Goal: Find specific page/section: Find specific page/section

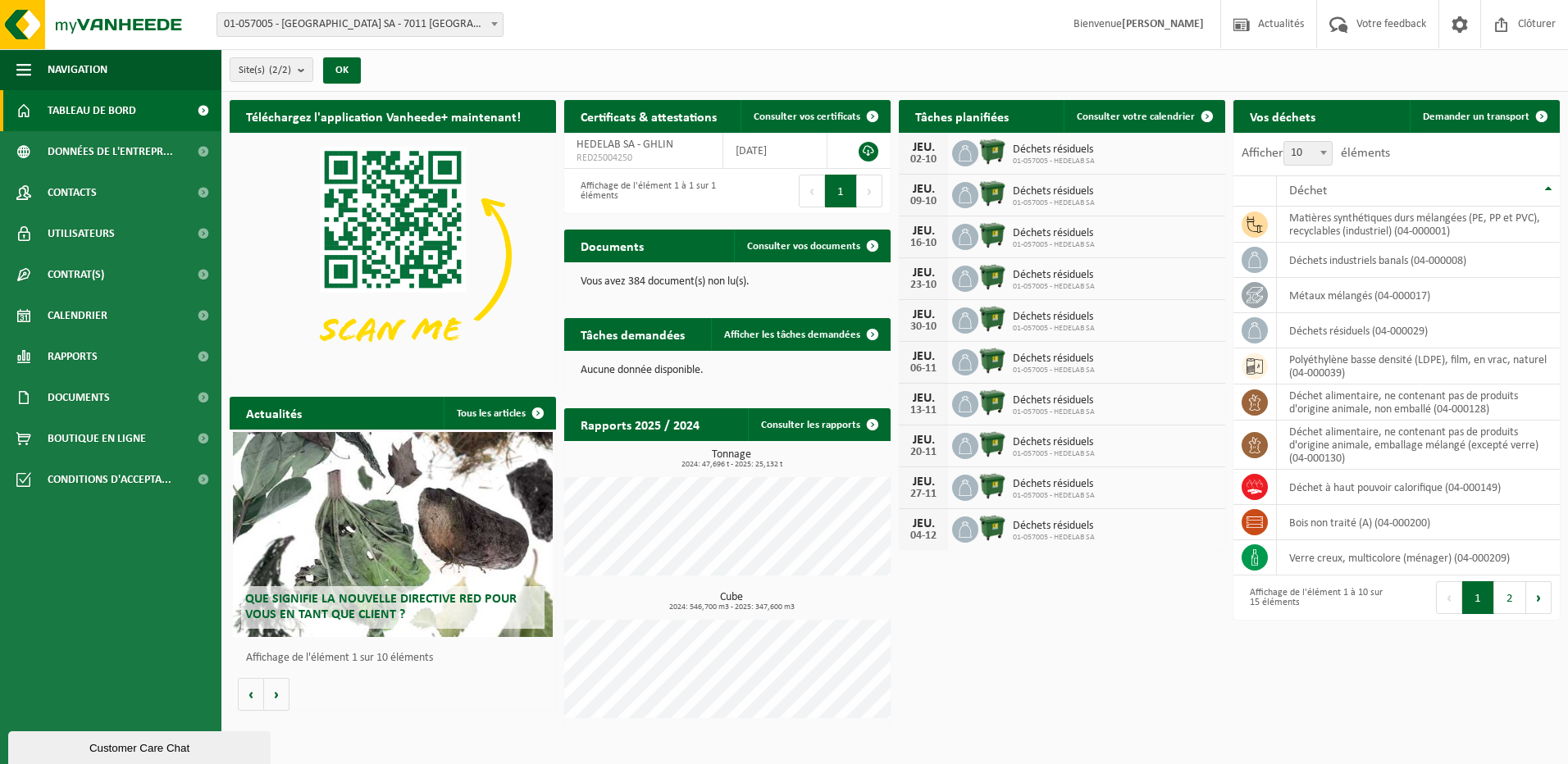
click at [123, 115] on span "Tableau de bord" at bounding box center [92, 110] width 89 height 41
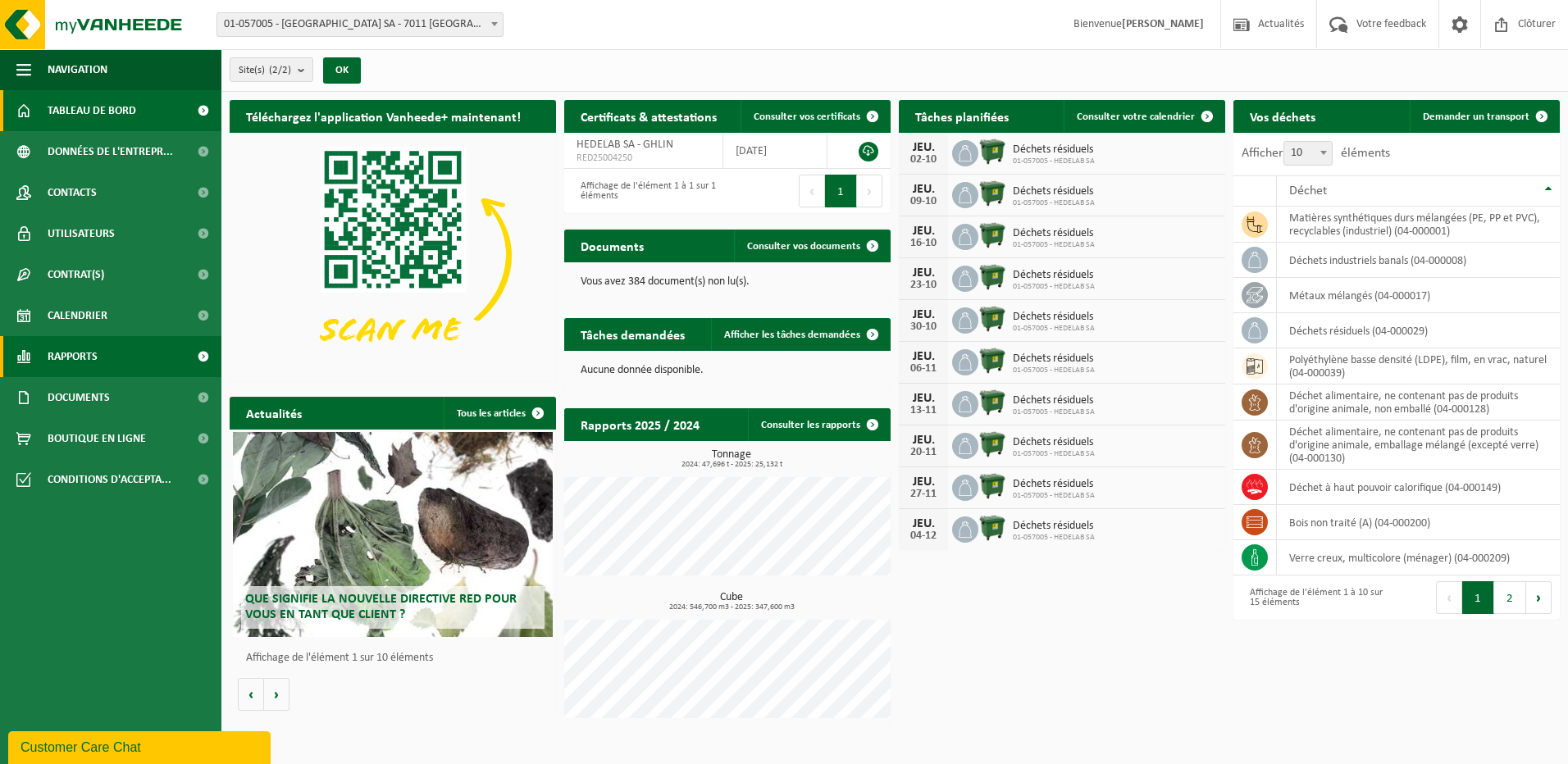
click at [69, 356] on span "Rapports" at bounding box center [72, 356] width 50 height 41
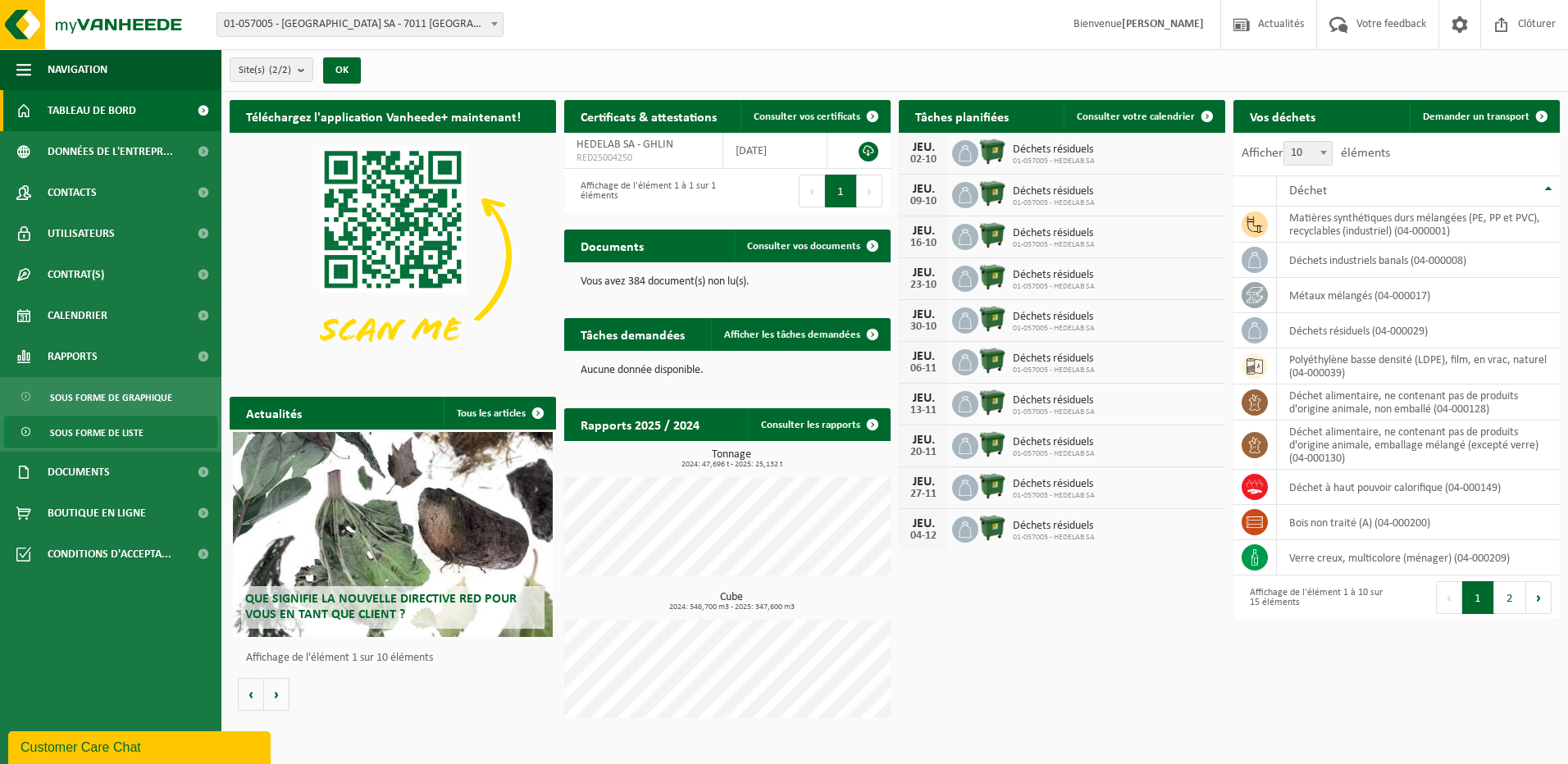
click at [112, 431] on span "Sous forme de liste" at bounding box center [97, 432] width 93 height 31
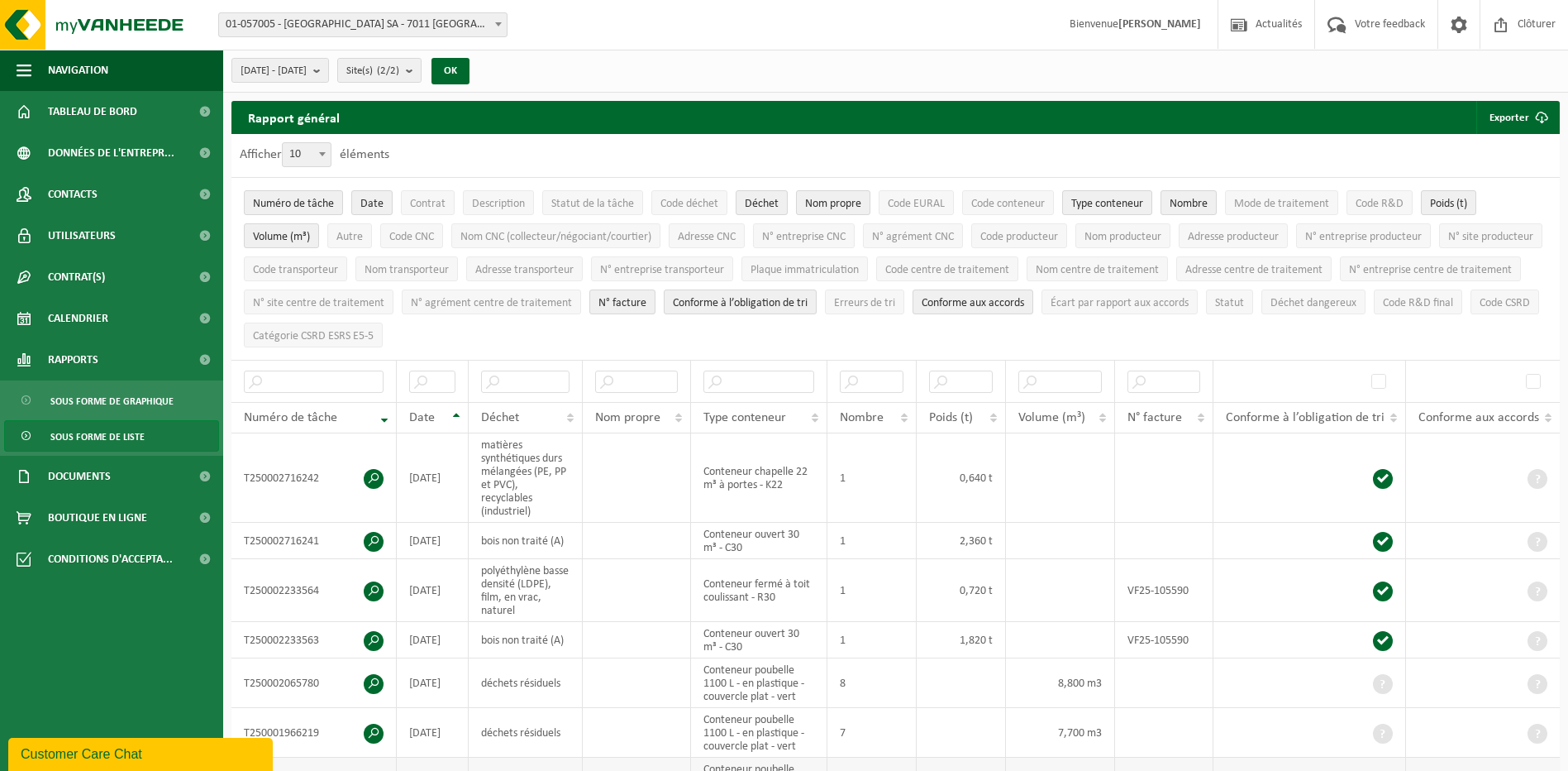
scroll to position [165, 0]
